Goal: Information Seeking & Learning: Learn about a topic

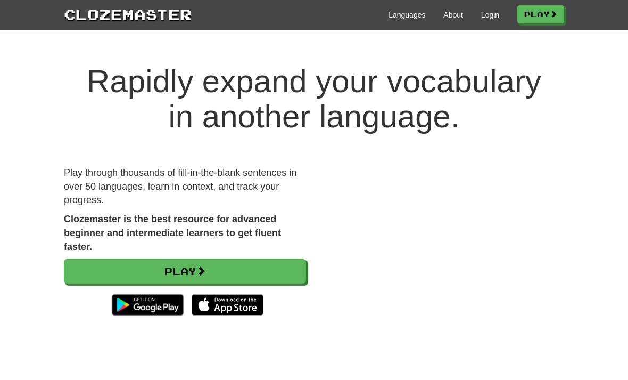
scroll to position [57, 0]
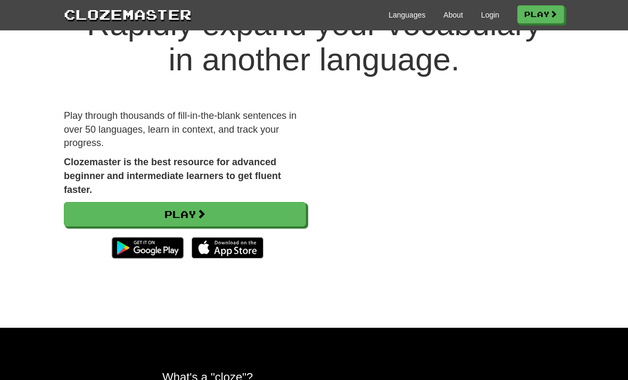
click at [491, 19] on link "Login" at bounding box center [490, 15] width 18 height 11
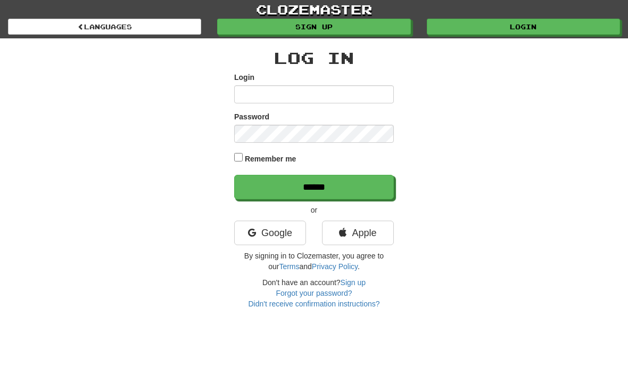
click at [284, 232] on link "Google" at bounding box center [270, 232] width 72 height 24
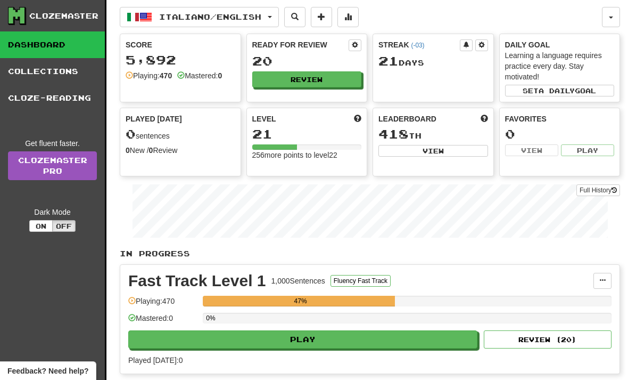
click at [396, 340] on button "Play" at bounding box center [302, 339] width 349 height 18
select select "**"
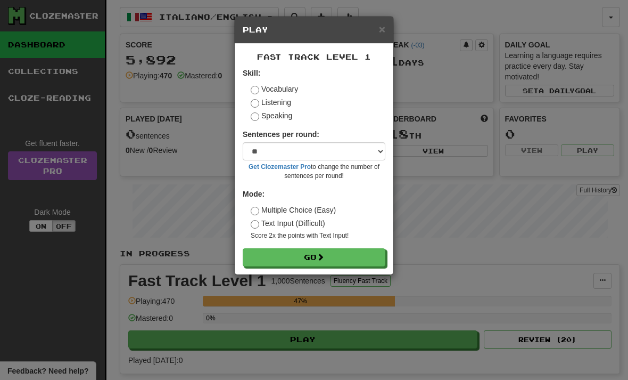
click at [355, 252] on button "Go" at bounding box center [314, 257] width 143 height 18
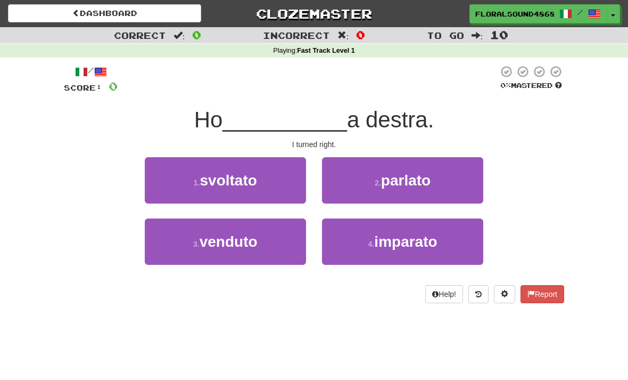
click at [278, 183] on button "1 . svoltato" at bounding box center [225, 180] width 161 height 46
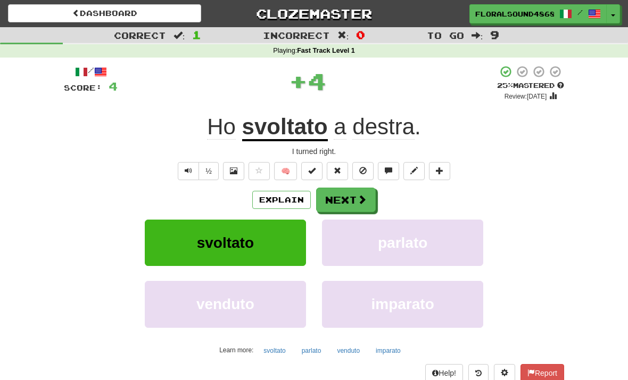
click at [357, 198] on span at bounding box center [362, 199] width 10 height 10
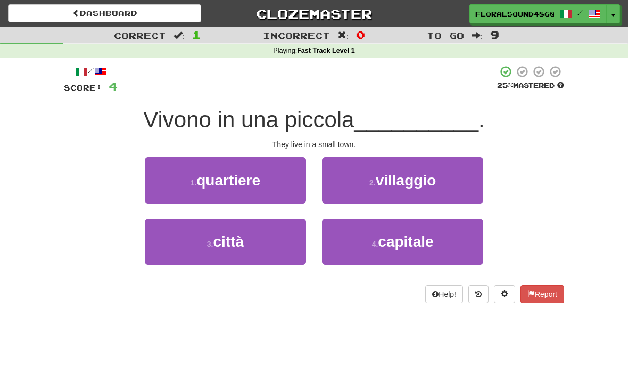
click at [290, 238] on button "3 . città" at bounding box center [225, 241] width 161 height 46
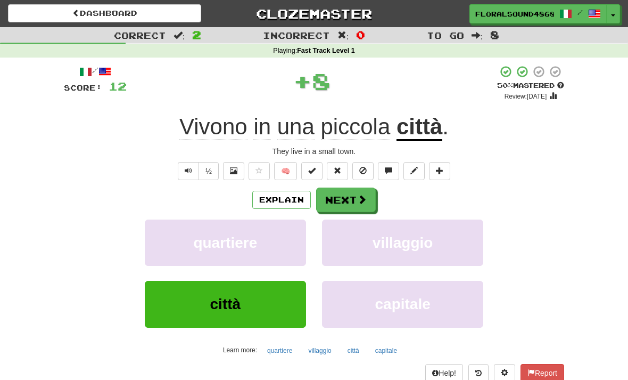
click at [358, 198] on span at bounding box center [362, 199] width 10 height 10
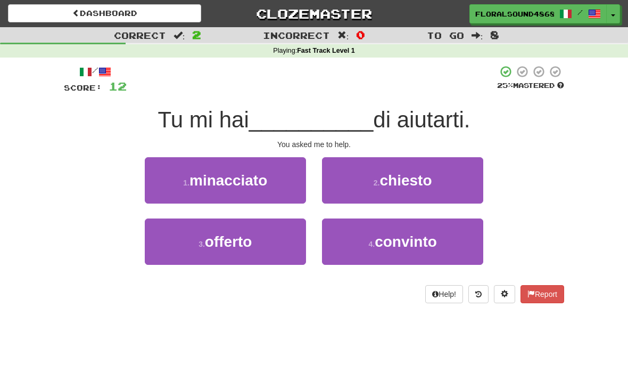
click at [465, 178] on button "2 . chiesto" at bounding box center [402, 180] width 161 height 46
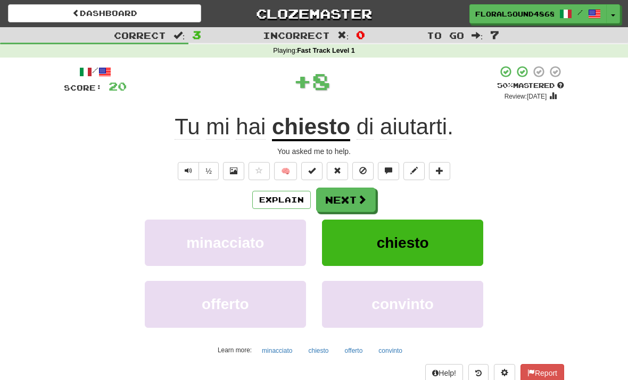
click at [360, 195] on span at bounding box center [362, 199] width 10 height 10
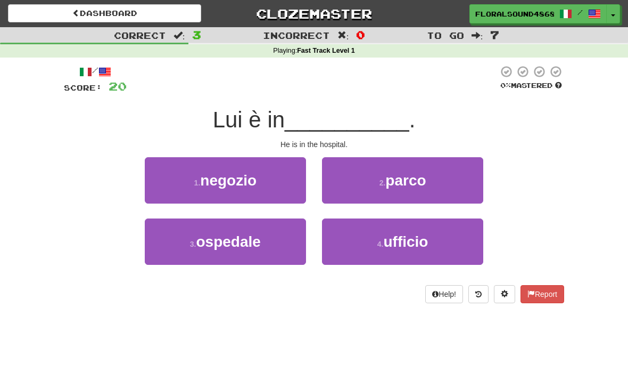
click at [268, 245] on button "3 . ospedale" at bounding box center [225, 241] width 161 height 46
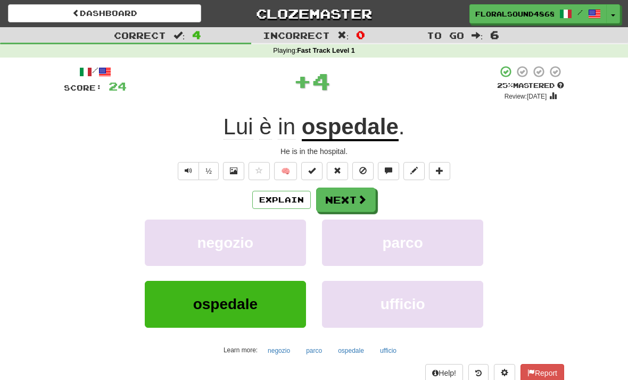
click at [358, 196] on span at bounding box center [362, 199] width 10 height 10
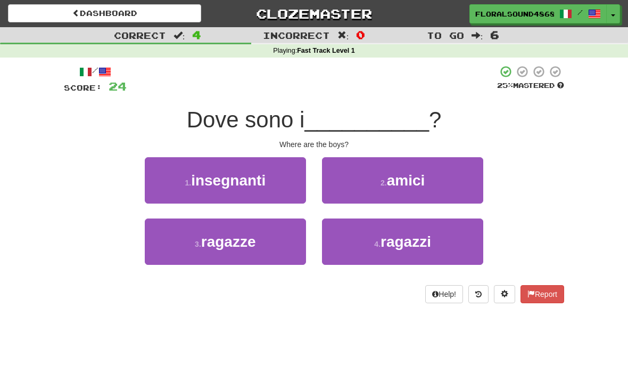
click at [460, 243] on button "4 . ragazzi" at bounding box center [402, 241] width 161 height 46
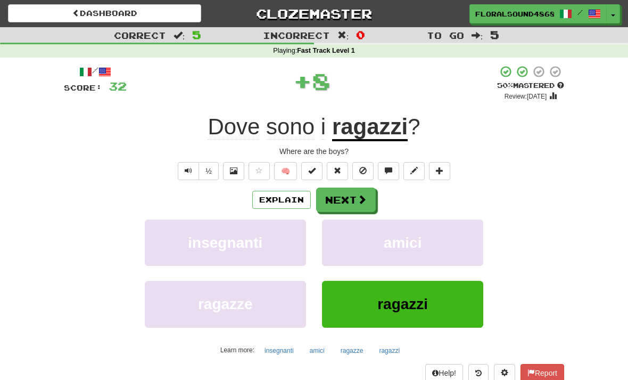
click at [361, 196] on span at bounding box center [362, 199] width 10 height 10
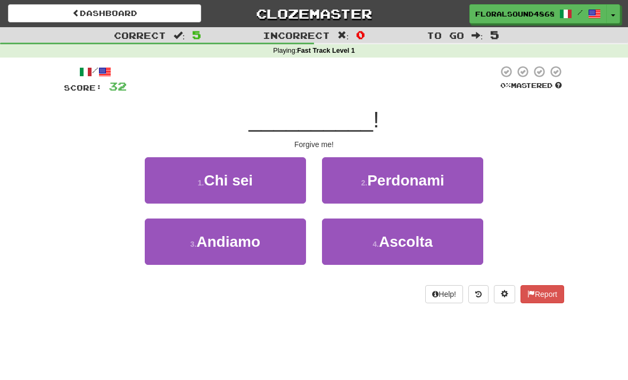
click at [476, 186] on button "2 . Perdonami" at bounding box center [402, 180] width 161 height 46
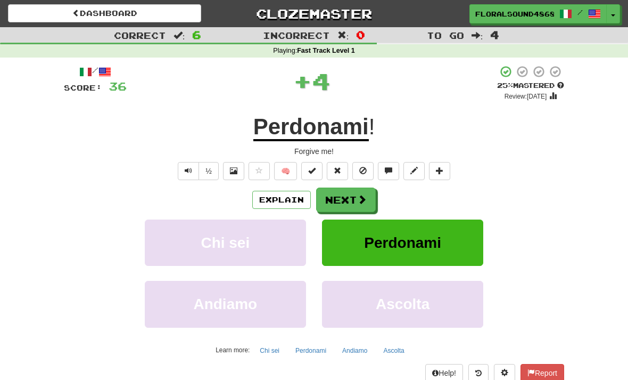
click at [354, 197] on button "Next" at bounding box center [346, 199] width 60 height 24
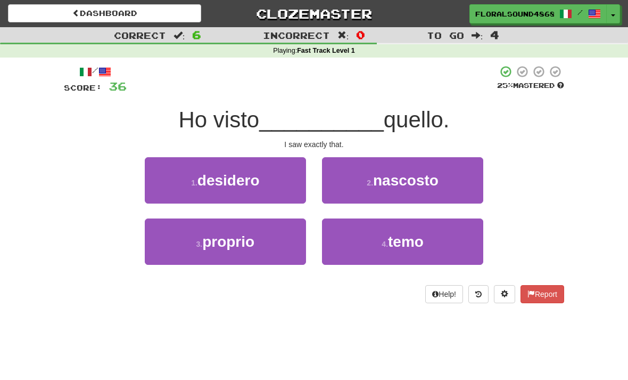
click at [280, 242] on button "3 . proprio" at bounding box center [225, 241] width 161 height 46
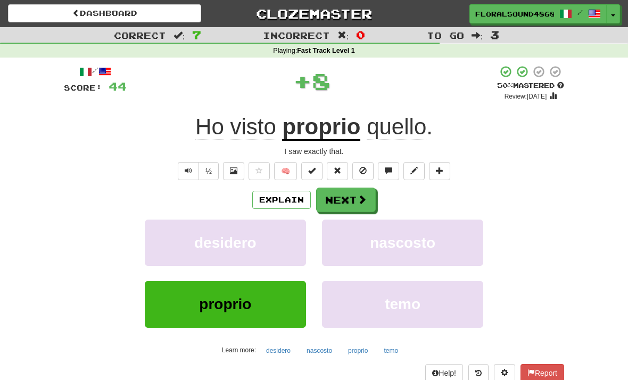
click at [351, 202] on button "Next" at bounding box center [346, 199] width 60 height 24
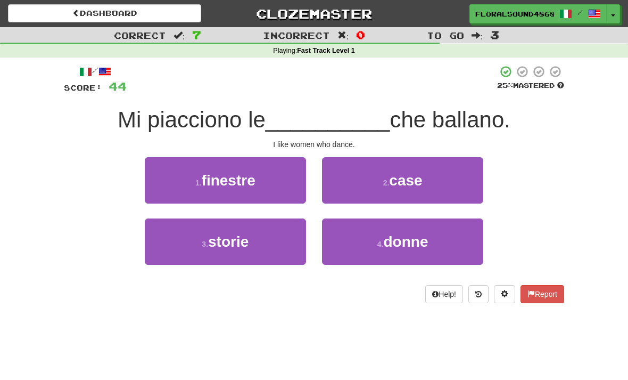
click at [448, 246] on button "4 . donne" at bounding box center [402, 241] width 161 height 46
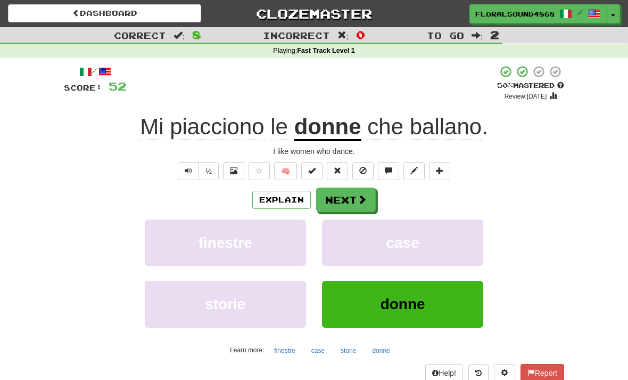
click at [352, 200] on button "Next" at bounding box center [346, 199] width 60 height 24
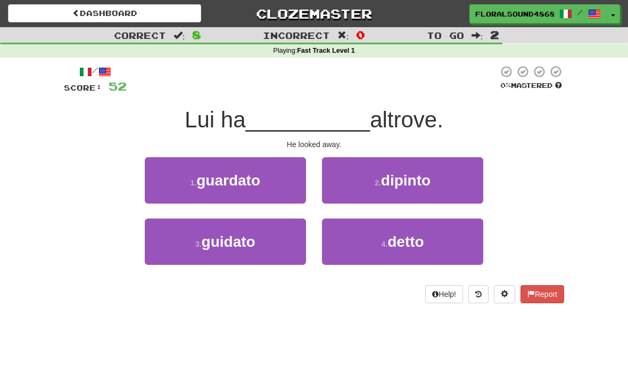
click at [287, 178] on button "1 . guardato" at bounding box center [225, 180] width 161 height 46
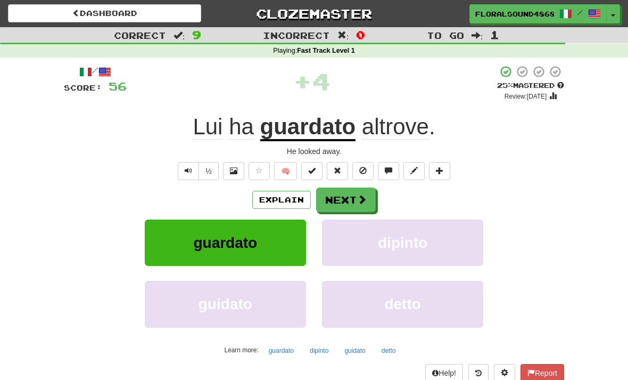
click at [361, 195] on span at bounding box center [362, 199] width 10 height 10
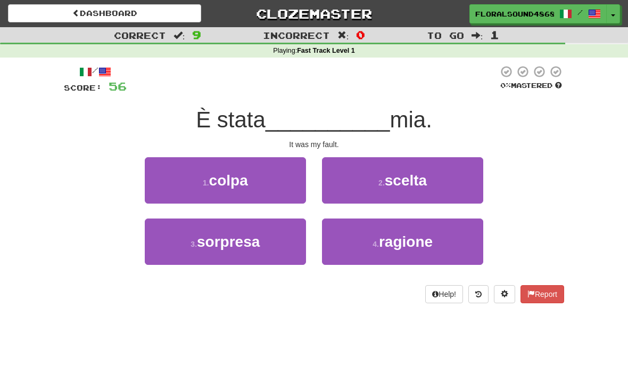
click at [258, 183] on button "1 . colpa" at bounding box center [225, 180] width 161 height 46
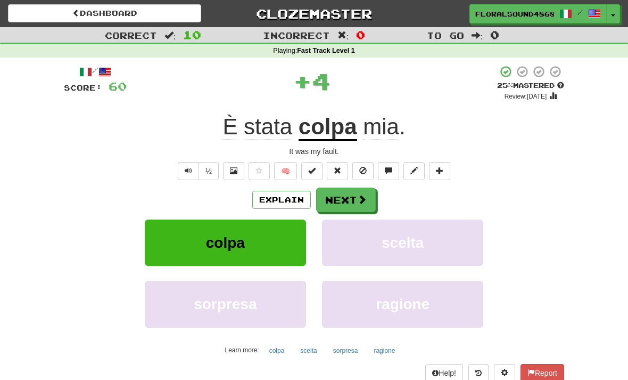
click at [360, 191] on button "Next" at bounding box center [346, 199] width 60 height 24
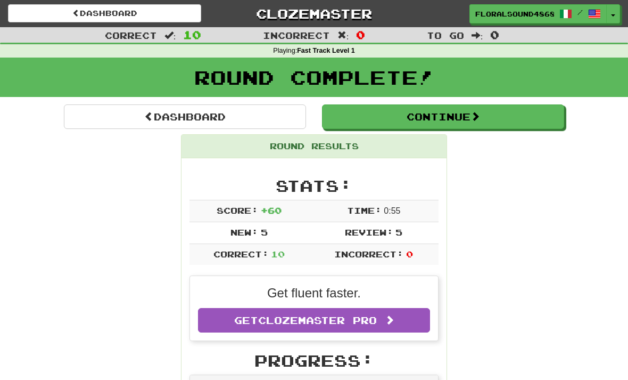
click at [493, 112] on button "Continue" at bounding box center [443, 116] width 242 height 24
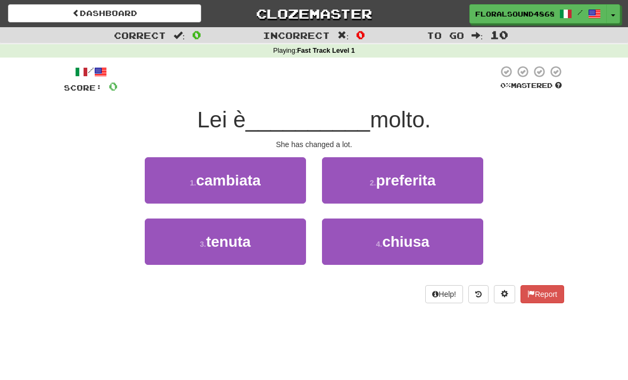
click at [270, 177] on button "1 . cambiata" at bounding box center [225, 180] width 161 height 46
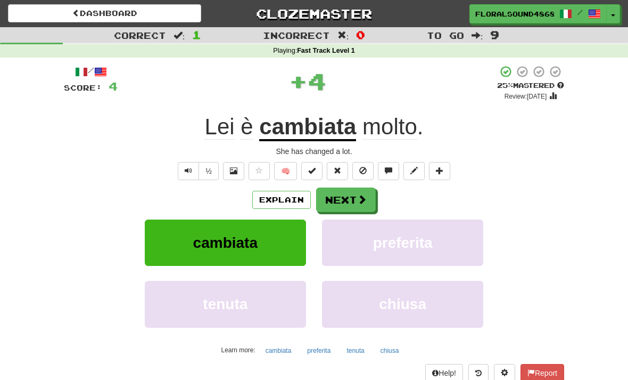
click at [360, 198] on span at bounding box center [362, 199] width 10 height 10
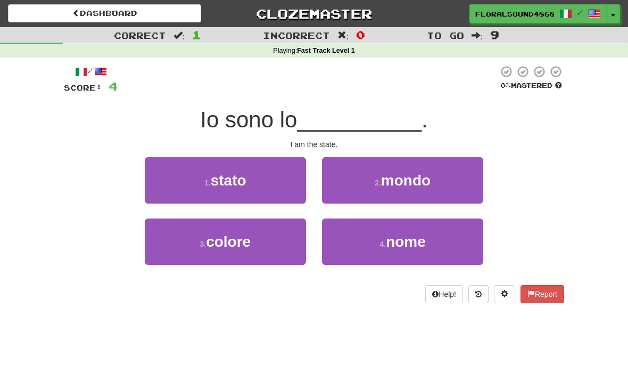
click at [269, 178] on button "1 . stato" at bounding box center [225, 180] width 161 height 46
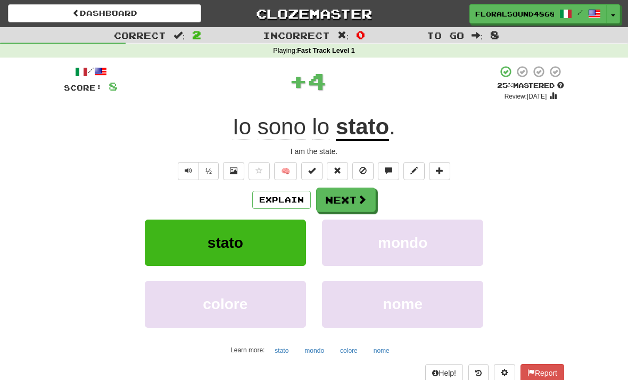
click at [349, 189] on button "Next" at bounding box center [346, 199] width 60 height 24
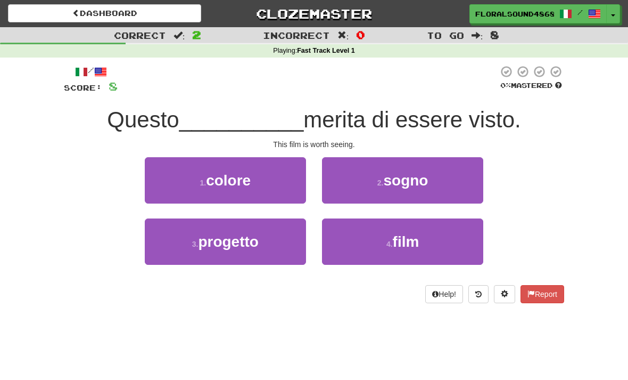
click at [456, 245] on button "4 . film" at bounding box center [402, 241] width 161 height 46
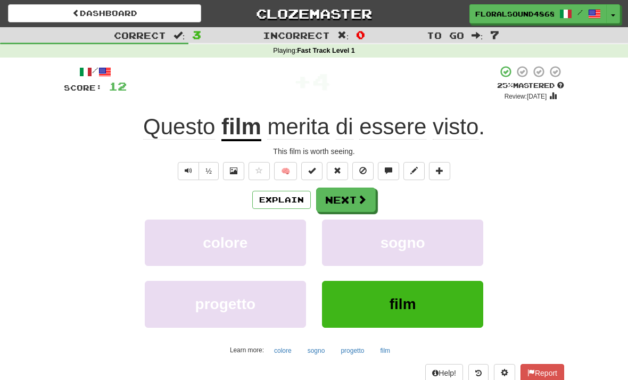
click at [363, 194] on span at bounding box center [362, 199] width 10 height 10
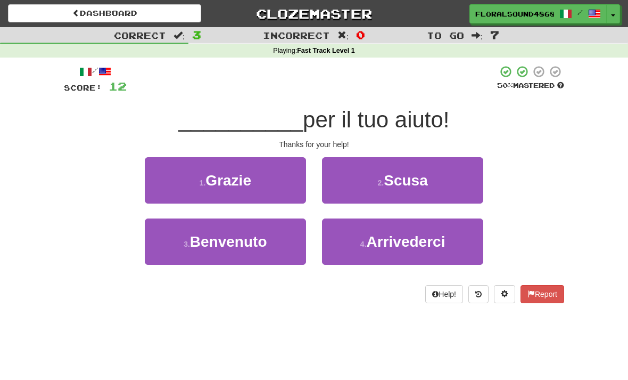
click at [277, 176] on button "1 . Grazie" at bounding box center [225, 180] width 161 height 46
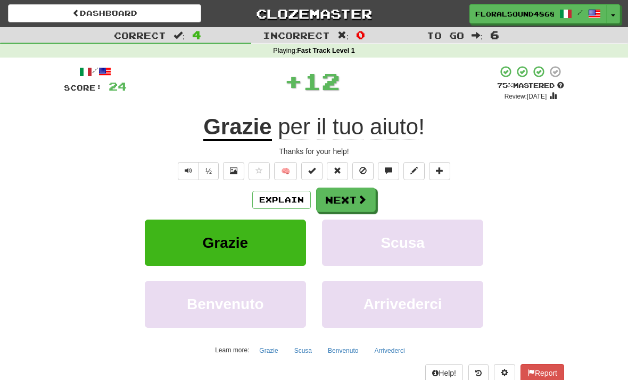
click at [364, 194] on span at bounding box center [362, 199] width 10 height 10
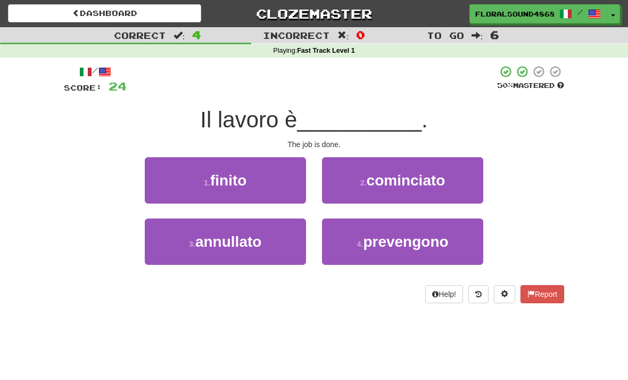
click at [266, 186] on button "1 . finito" at bounding box center [225, 180] width 161 height 46
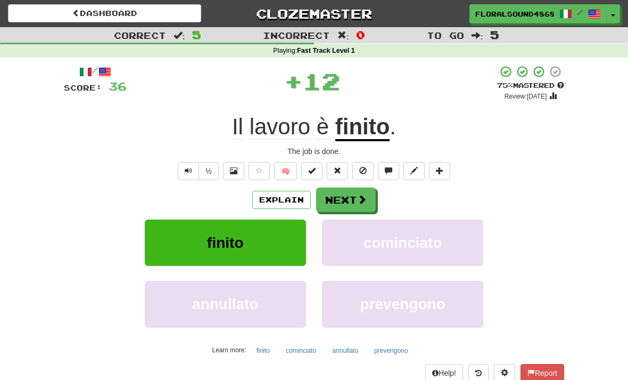
click at [356, 197] on button "Next" at bounding box center [346, 199] width 60 height 24
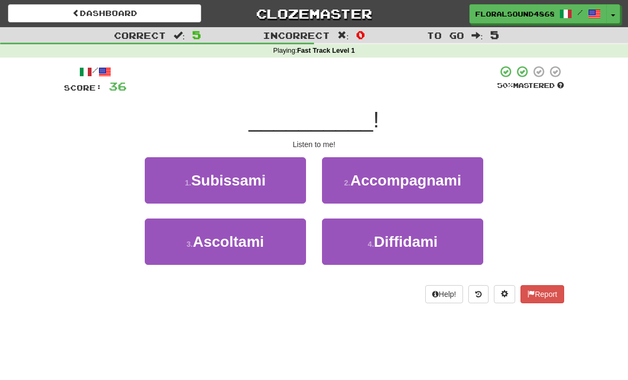
click at [288, 236] on button "3 . Ascoltami" at bounding box center [225, 241] width 161 height 46
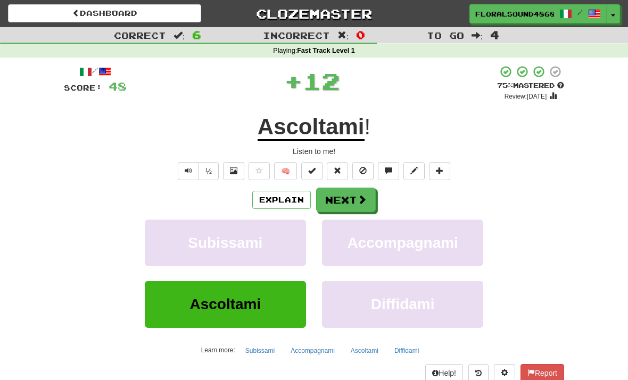
click at [364, 197] on span at bounding box center [362, 199] width 10 height 10
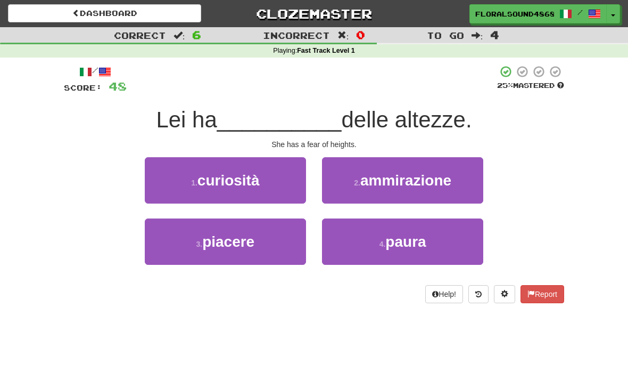
click at [442, 242] on button "4 . paura" at bounding box center [402, 241] width 161 height 46
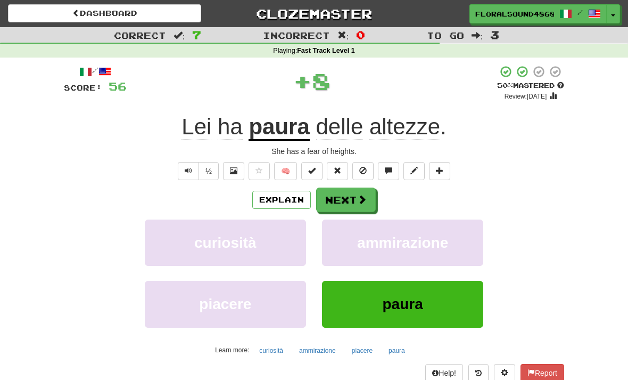
click at [342, 192] on button "Next" at bounding box center [346, 199] width 60 height 24
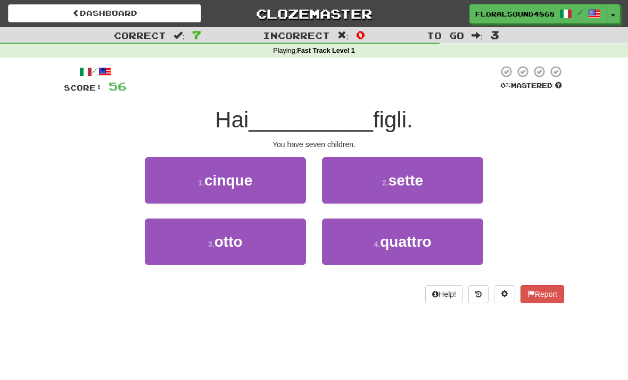
click at [454, 183] on button "2 . sette" at bounding box center [402, 180] width 161 height 46
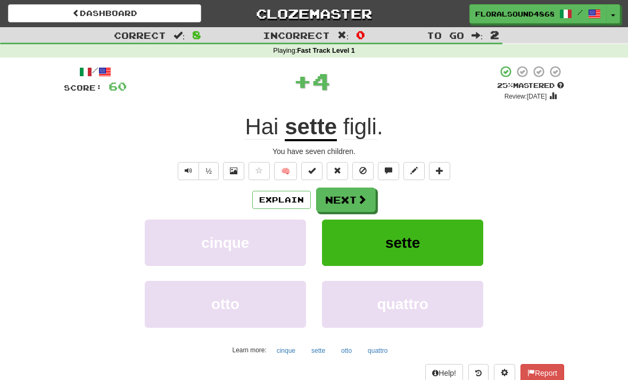
click at [358, 198] on span at bounding box center [362, 199] width 10 height 10
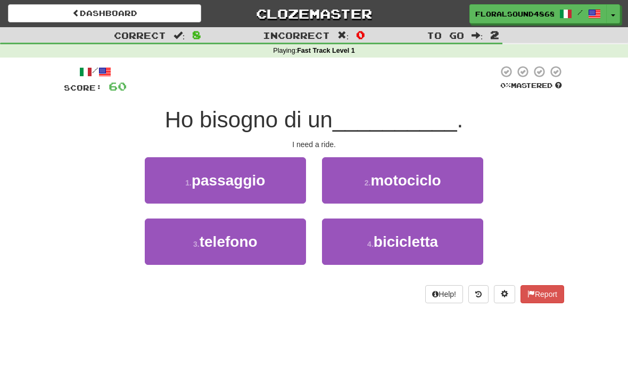
click at [290, 177] on button "1 . passaggio" at bounding box center [225, 180] width 161 height 46
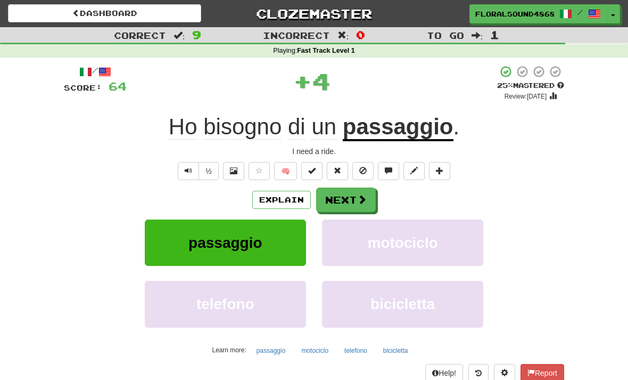
click at [354, 191] on button "Next" at bounding box center [346, 199] width 60 height 24
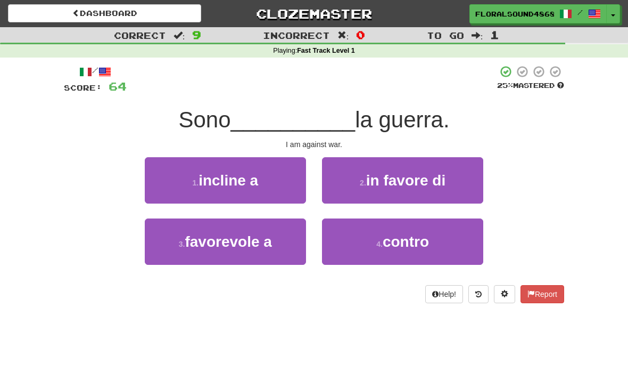
click at [447, 251] on button "4 . contro" at bounding box center [402, 241] width 161 height 46
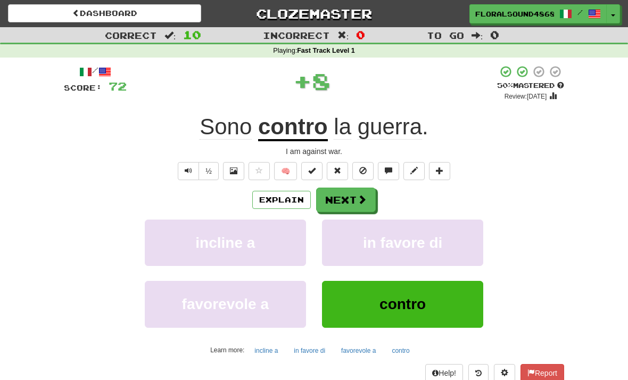
click at [358, 196] on span at bounding box center [362, 199] width 10 height 10
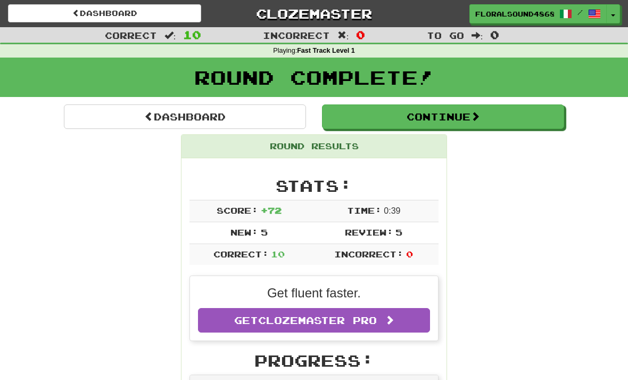
click at [478, 125] on button "Continue" at bounding box center [443, 116] width 242 height 24
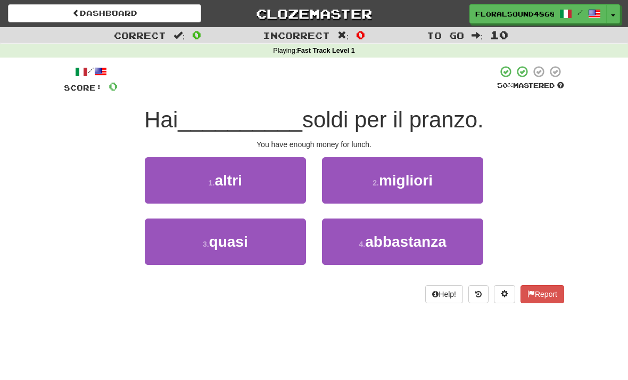
click at [457, 239] on button "4 . abbastanza" at bounding box center [402, 241] width 161 height 46
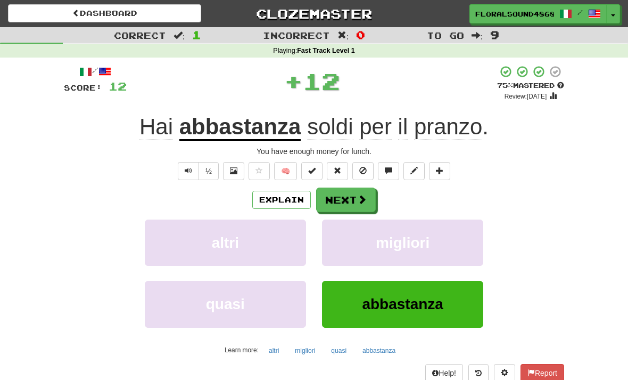
click at [362, 198] on span at bounding box center [362, 199] width 10 height 10
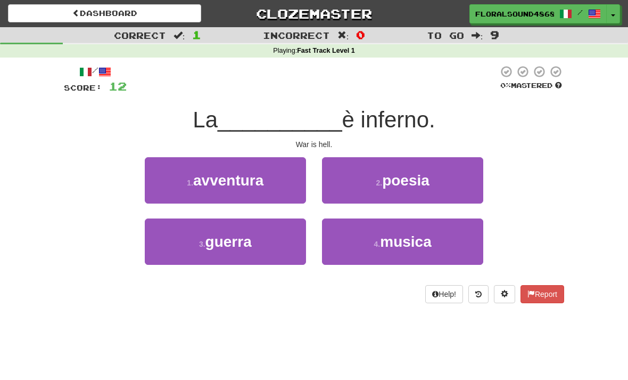
click at [273, 253] on button "3 . guerra" at bounding box center [225, 241] width 161 height 46
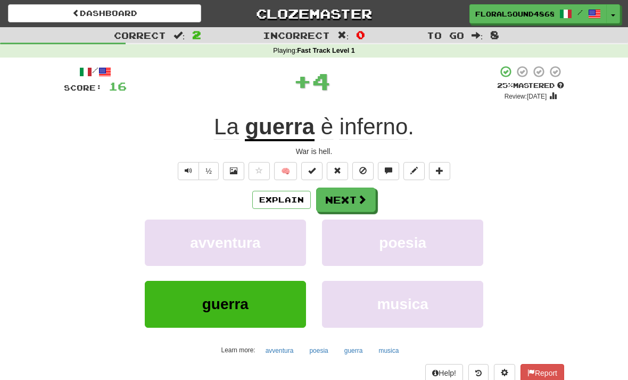
click at [357, 198] on span at bounding box center [362, 199] width 10 height 10
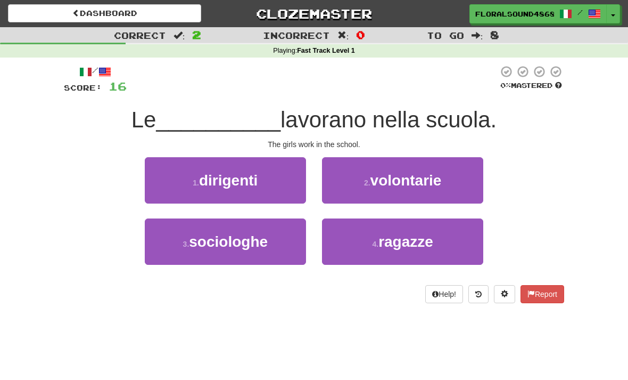
click at [460, 246] on button "4 . ragazze" at bounding box center [402, 241] width 161 height 46
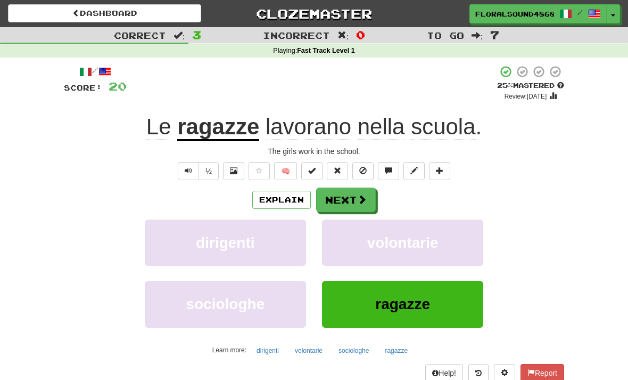
click at [357, 203] on span at bounding box center [362, 199] width 10 height 10
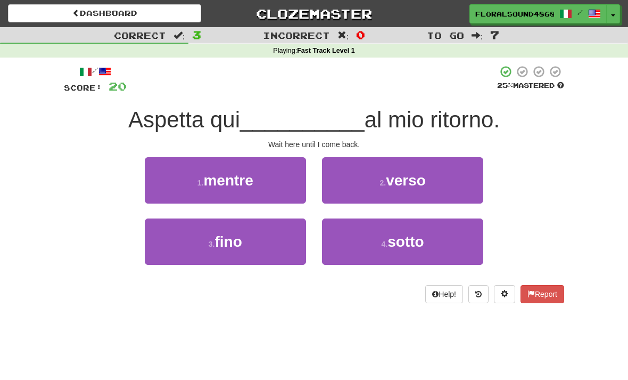
click at [262, 183] on button "1 . mentre" at bounding box center [225, 180] width 161 height 46
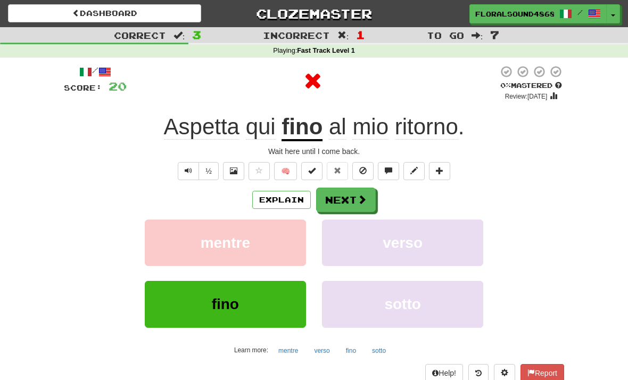
click at [358, 195] on span at bounding box center [362, 199] width 10 height 10
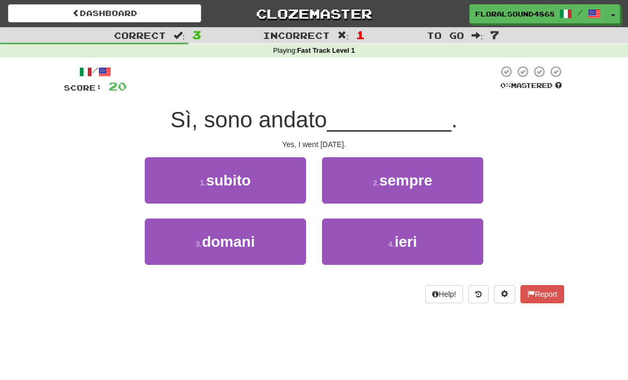
click at [423, 248] on button "4 . ieri" at bounding box center [402, 241] width 161 height 46
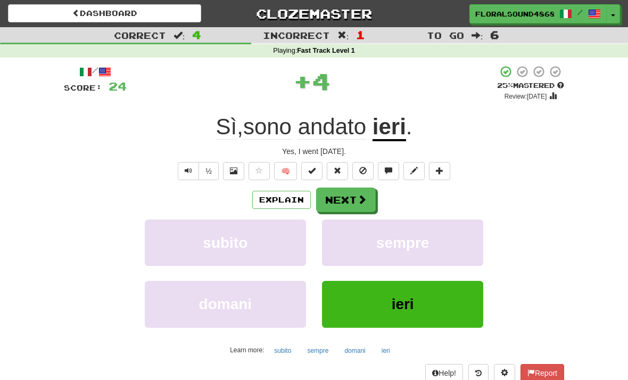
click at [354, 198] on button "Next" at bounding box center [346, 199] width 60 height 24
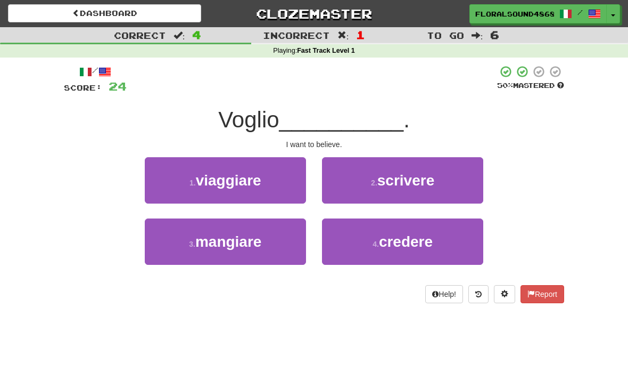
click at [440, 243] on button "4 . credere" at bounding box center [402, 241] width 161 height 46
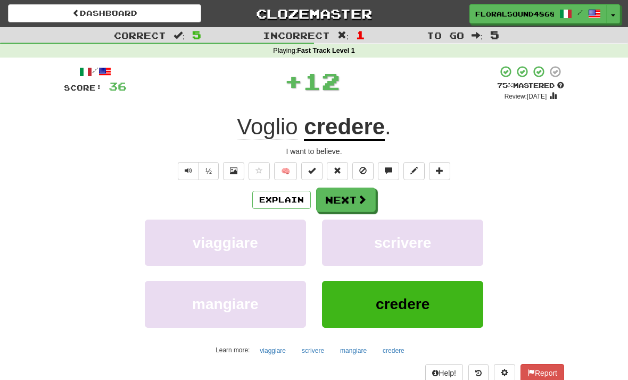
click at [350, 204] on button "Next" at bounding box center [346, 199] width 60 height 24
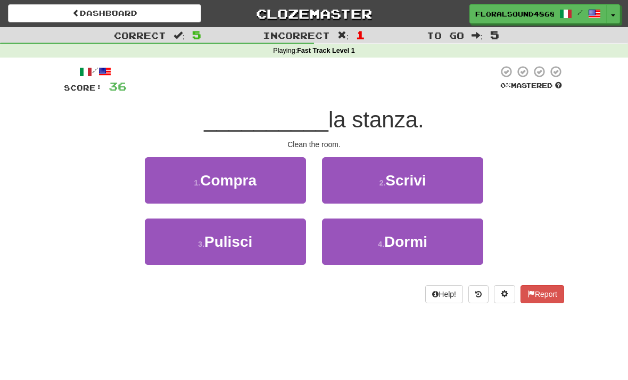
click at [276, 237] on button "3 . Pulisci" at bounding box center [225, 241] width 161 height 46
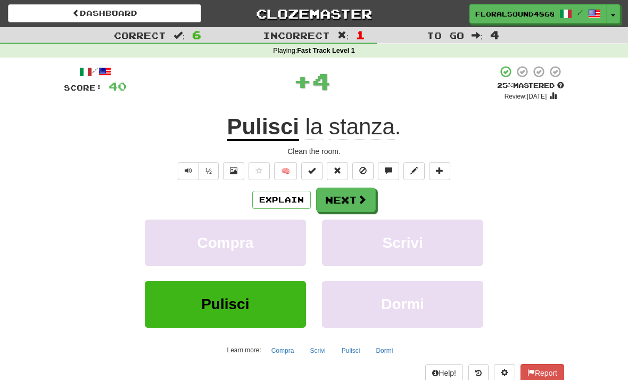
click at [356, 187] on button "Next" at bounding box center [346, 199] width 60 height 24
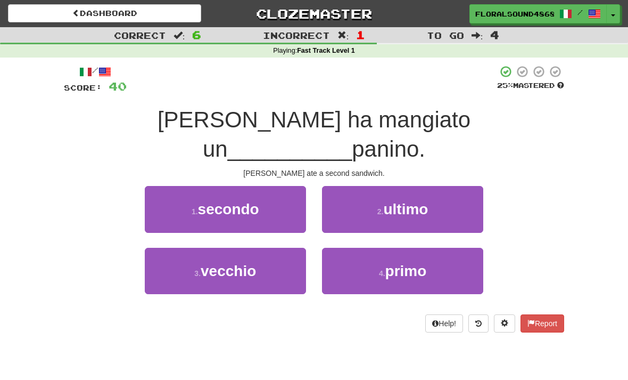
click at [274, 187] on button "1 . secondo" at bounding box center [225, 209] width 161 height 46
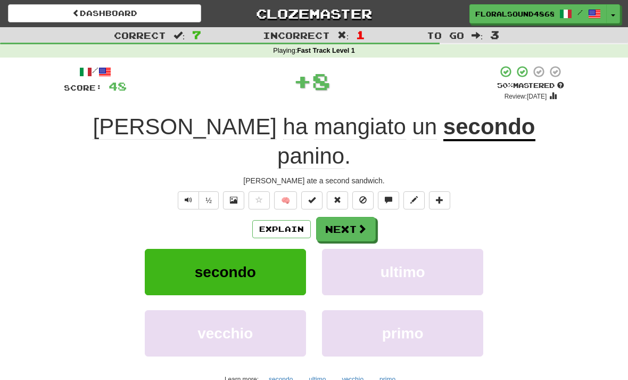
click at [355, 217] on button "Next" at bounding box center [346, 229] width 60 height 24
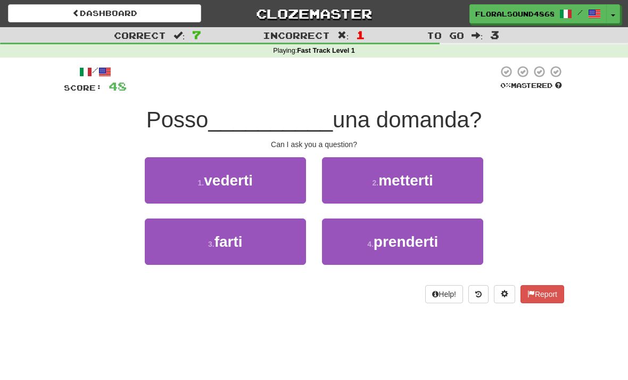
click at [271, 234] on button "3 . farti" at bounding box center [225, 241] width 161 height 46
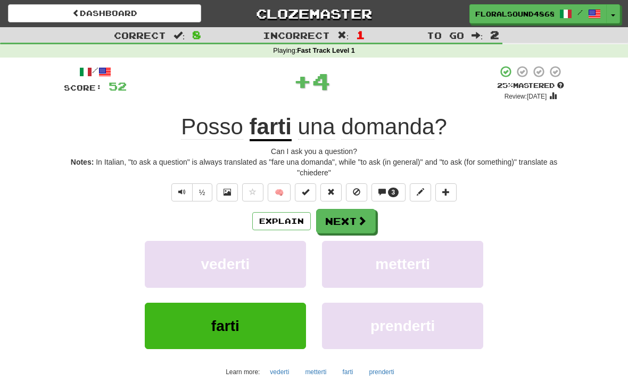
click at [358, 217] on span at bounding box center [362, 221] width 10 height 10
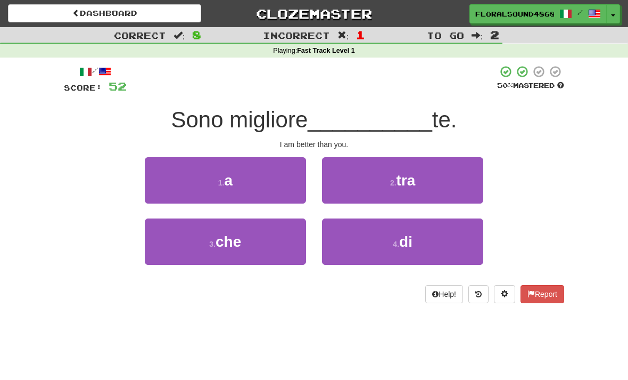
click at [449, 235] on button "4 . di" at bounding box center [402, 241] width 161 height 46
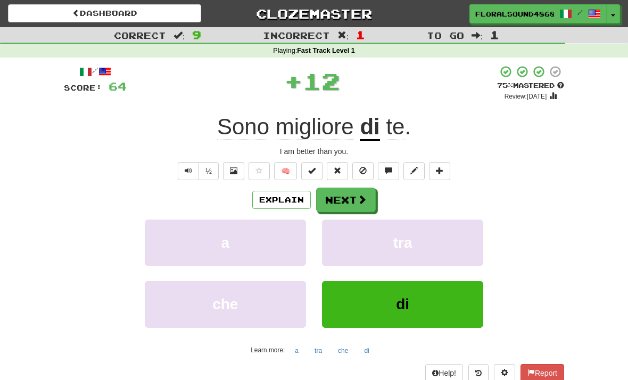
click at [356, 194] on button "Next" at bounding box center [346, 199] width 60 height 24
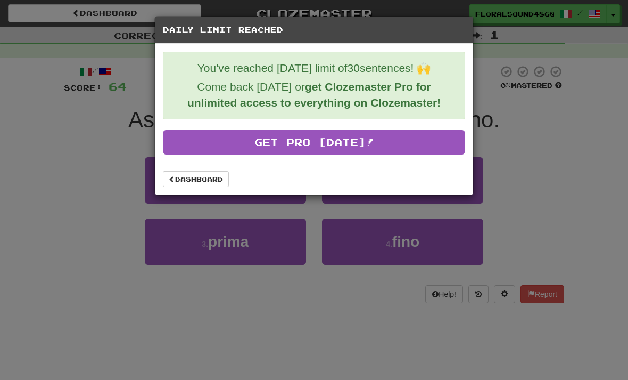
click at [386, 345] on div "Daily Limit Reached You've reached today's limit of 30 sentences! 🙌 Come back t…" at bounding box center [314, 190] width 628 height 380
